Goal: Navigation & Orientation: Find specific page/section

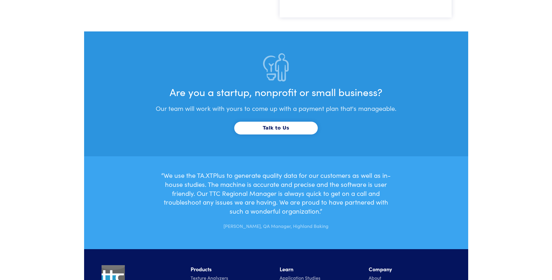
scroll to position [1787, 0]
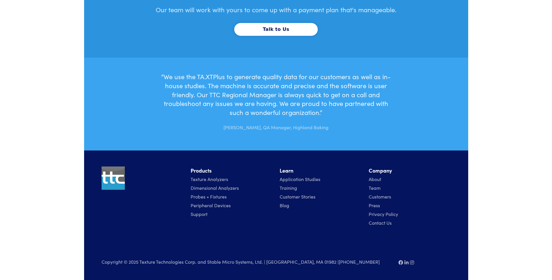
click at [140, 8] on link "Texture Analyzers" at bounding box center [210, 179] width 38 height 6
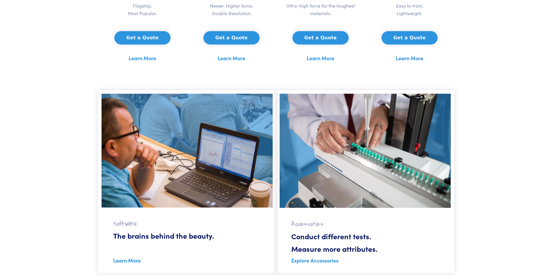
scroll to position [524, 0]
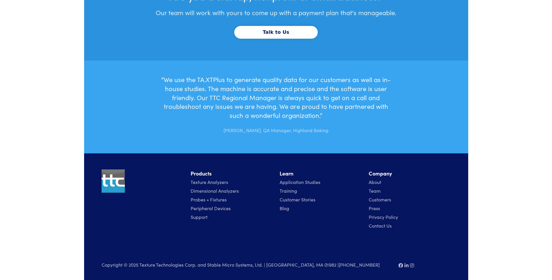
scroll to position [1697, 0]
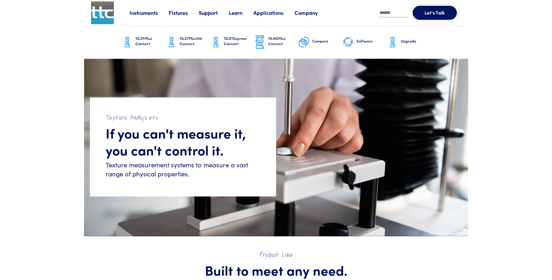
click at [96, 15] on img at bounding box center [102, 12] width 23 height 23
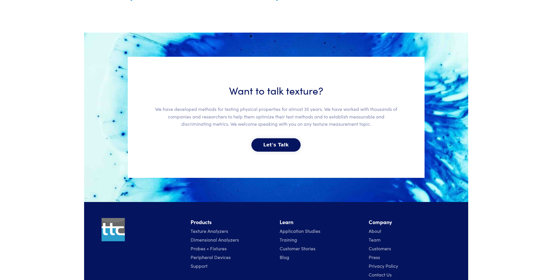
scroll to position [1274, 0]
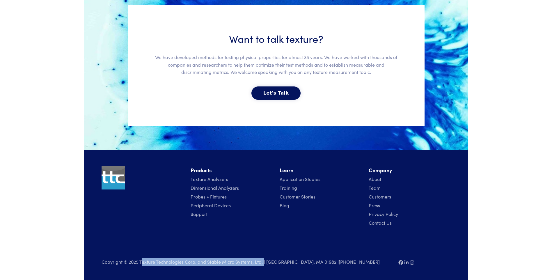
drag, startPoint x: 141, startPoint y: 263, endPoint x: 263, endPoint y: 263, distance: 121.7
click at [263, 263] on p "Copyright © 2025 Texture Technologies Corp. and Stable Micro Systems, Ltd. | [G…" at bounding box center [247, 262] width 290 height 8
drag, startPoint x: 139, startPoint y: 263, endPoint x: 262, endPoint y: 270, distance: 123.0
click at [262, 270] on div "Copyright © 2025 Texture Technologies Corp. and Stable Micro Systems, Ltd. | [G…" at bounding box center [246, 264] width 297 height 13
copy p "Texture Technologies Corp. and Stable Micro Systems, Ltd."
